Goal: Task Accomplishment & Management: Manage account settings

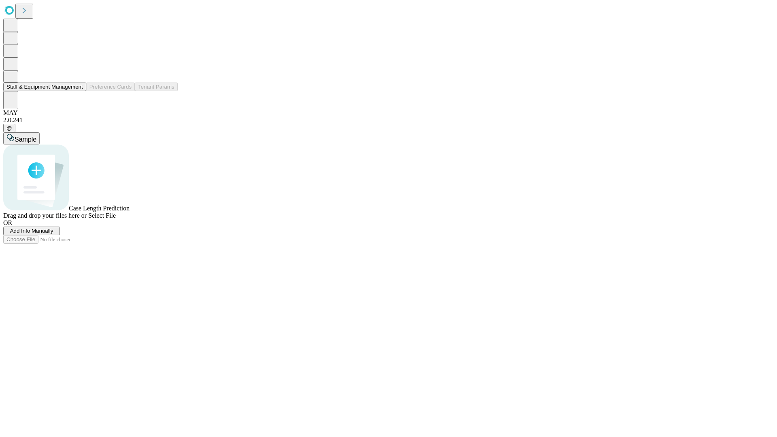
click at [77, 91] on button "Staff & Equipment Management" at bounding box center [44, 87] width 83 height 9
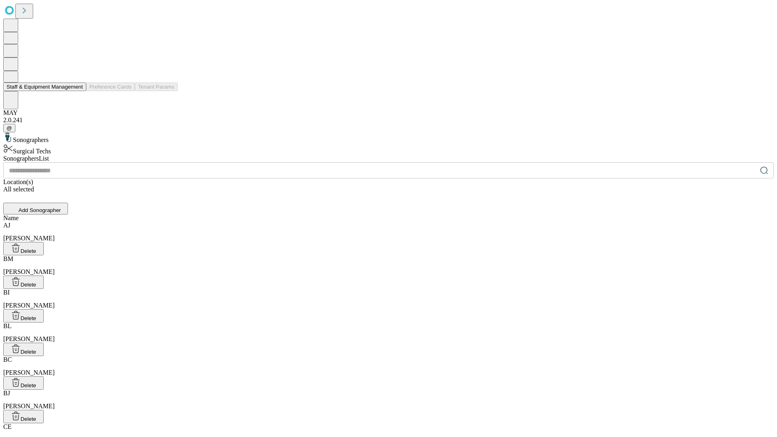
click at [77, 91] on button "Staff & Equipment Management" at bounding box center [44, 87] width 83 height 9
